Goal: Find specific page/section: Find specific page/section

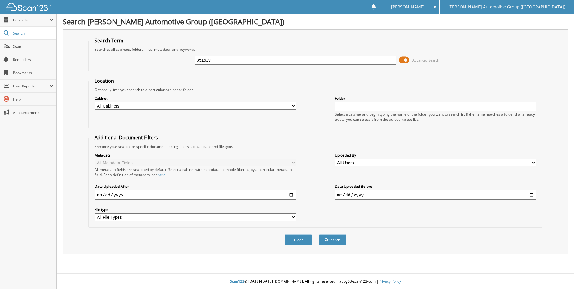
type input "351619"
click at [319, 234] on button "Search" at bounding box center [332, 239] width 27 height 11
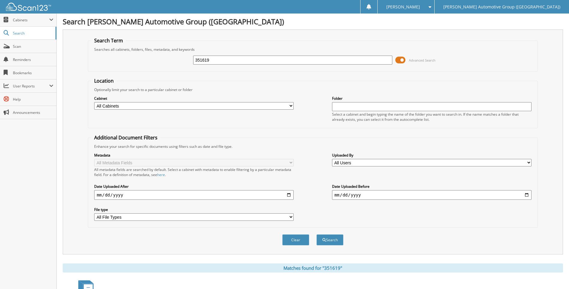
click at [401, 60] on span at bounding box center [400, 59] width 10 height 9
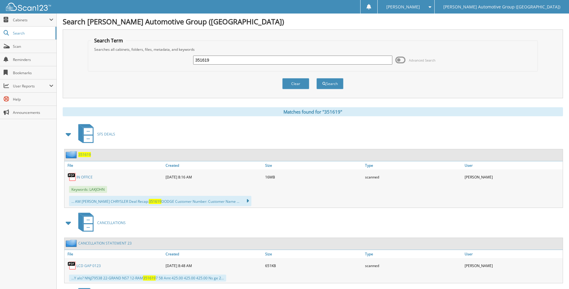
click at [87, 155] on span "351619" at bounding box center [84, 154] width 13 height 5
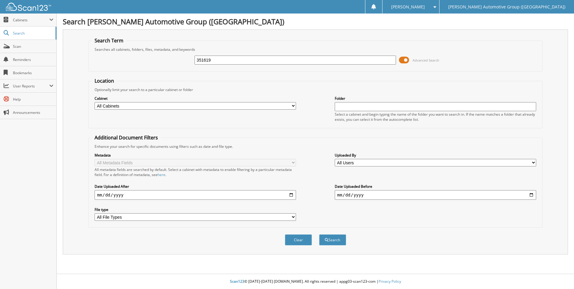
type input "351619"
click at [319, 234] on button "Search" at bounding box center [332, 239] width 27 height 11
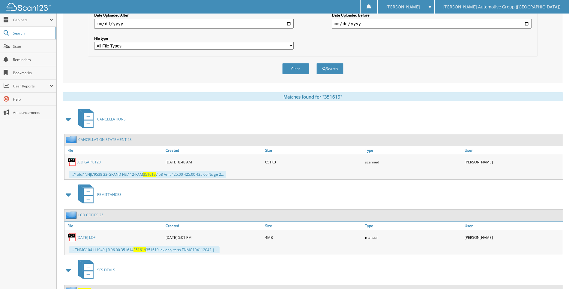
scroll to position [197, 0]
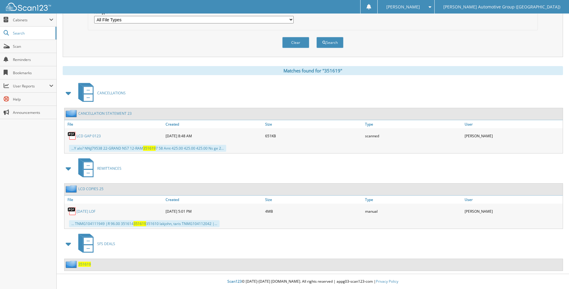
click at [83, 265] on span "351619" at bounding box center [84, 263] width 13 height 5
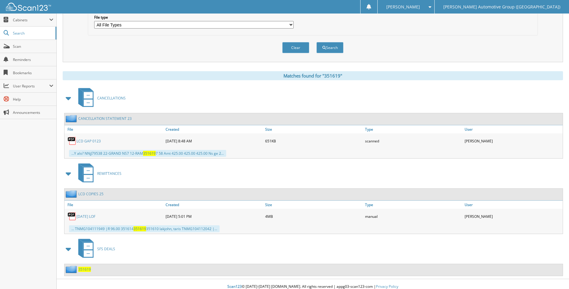
scroll to position [197, 0]
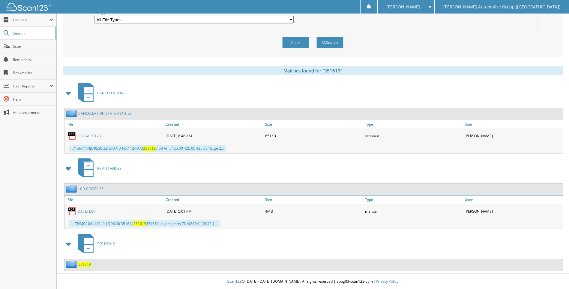
click at [82, 262] on span "351619" at bounding box center [84, 263] width 13 height 5
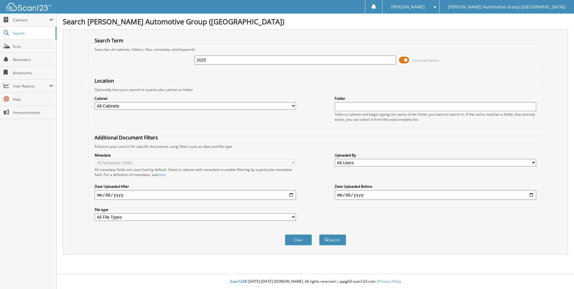
type input "2025"
click at [319, 234] on button "Search" at bounding box center [332, 239] width 27 height 11
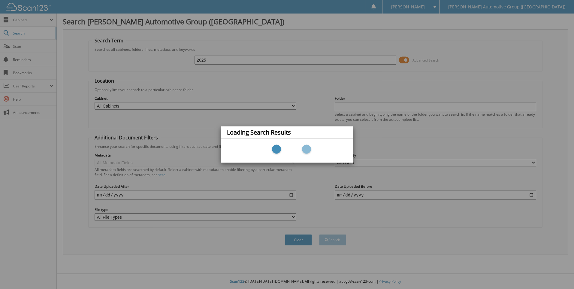
drag, startPoint x: 210, startPoint y: 61, endPoint x: 203, endPoint y: 61, distance: 7.5
click at [203, 61] on div "Loading Search Results" at bounding box center [287, 144] width 574 height 289
drag, startPoint x: 208, startPoint y: 61, endPoint x: 202, endPoint y: 61, distance: 6.0
click at [202, 61] on div "Loading Search Results" at bounding box center [287, 144] width 574 height 289
drag, startPoint x: 6, startPoint y: 31, endPoint x: 10, endPoint y: 33, distance: 4.6
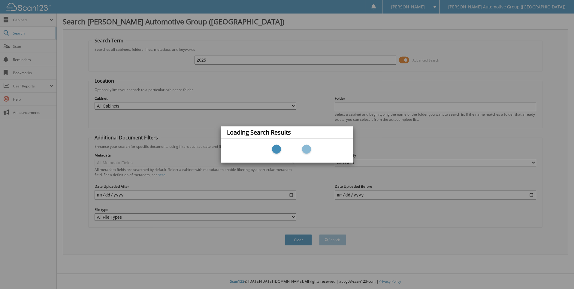
click at [8, 32] on div "Loading Search Results" at bounding box center [287, 144] width 574 height 289
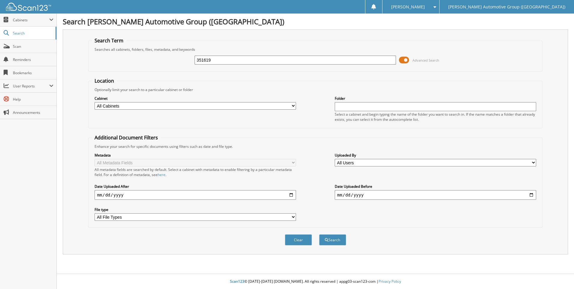
type input "351619"
click at [319, 234] on button "Search" at bounding box center [332, 239] width 27 height 11
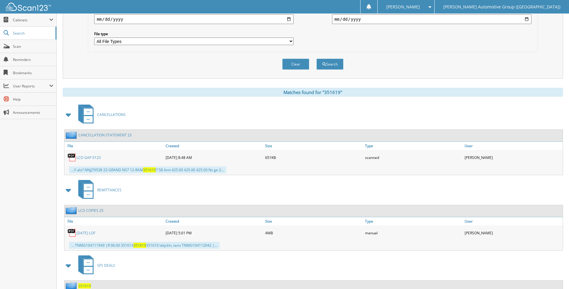
scroll to position [197, 0]
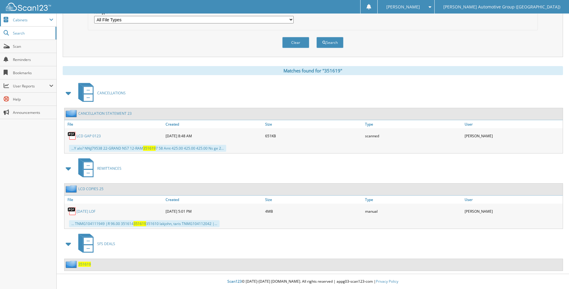
click at [29, 12] on div at bounding box center [25, 6] width 51 height 13
click at [28, 17] on span "Cabinets" at bounding box center [28, 19] width 56 height 13
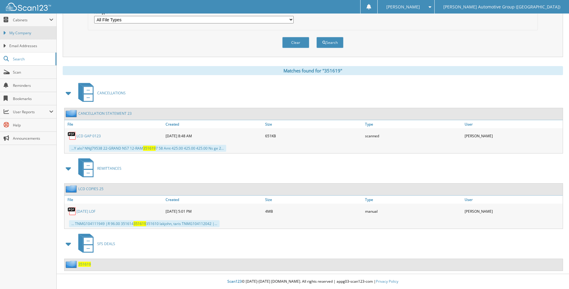
click at [23, 27] on link "My Company" at bounding box center [28, 32] width 56 height 13
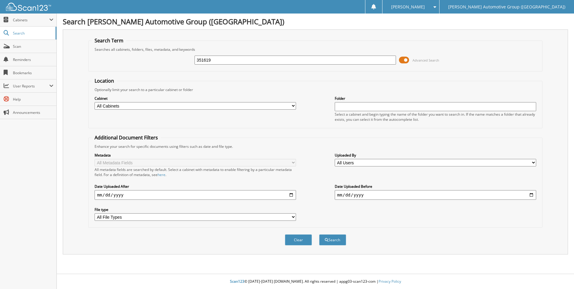
type input "351619"
click at [319, 234] on button "Search" at bounding box center [332, 239] width 27 height 11
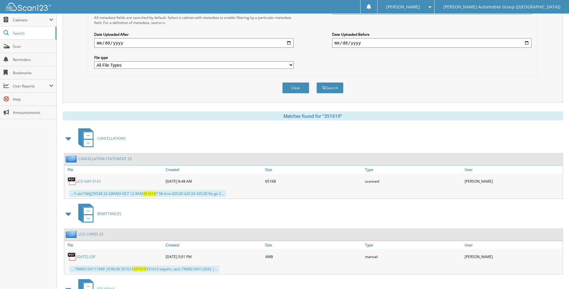
scroll to position [197, 0]
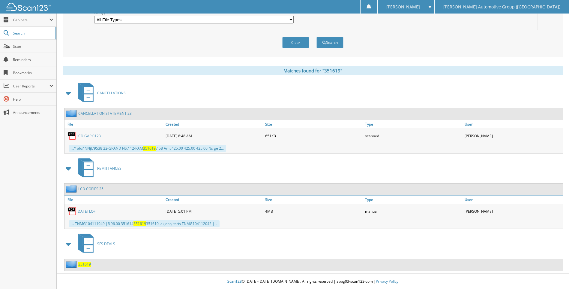
click at [87, 265] on span "351619" at bounding box center [84, 263] width 13 height 5
